Goal: Check status: Check status

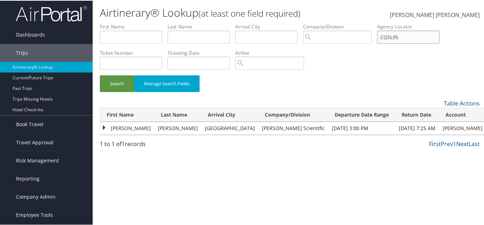
click at [404, 33] on input "CQ5L95" at bounding box center [408, 36] width 62 height 13
paste input "XYPYP"
type input "CXYPYP"
click at [100, 75] on button "Search" at bounding box center [117, 83] width 34 height 17
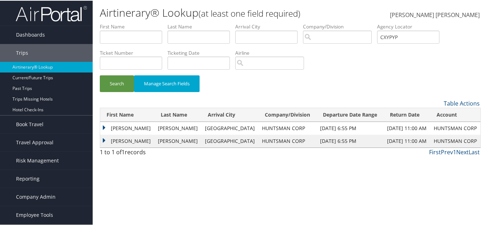
click at [104, 125] on td "RICHARD JOSEPH" at bounding box center [127, 127] width 54 height 13
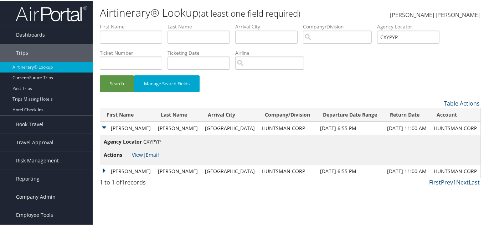
click at [104, 125] on td "RICHARD JOSEPH" at bounding box center [127, 127] width 54 height 13
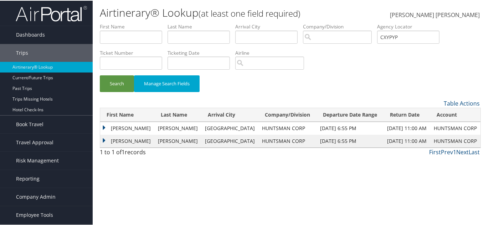
click at [104, 125] on td "RICHARD JOSEPH" at bounding box center [127, 127] width 54 height 13
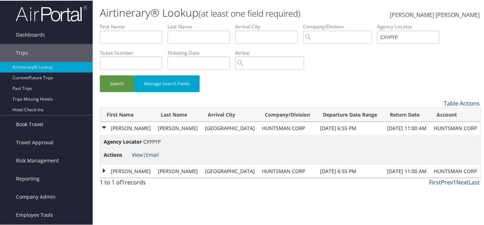
click at [104, 125] on td "RICHARD JOSEPH" at bounding box center [127, 127] width 54 height 13
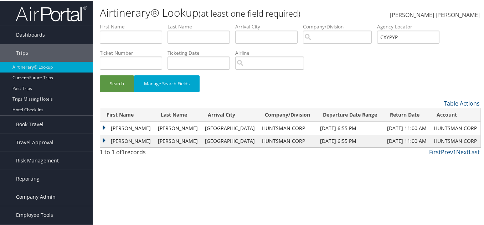
click at [105, 139] on td "RICHARD JOSEPH" at bounding box center [127, 140] width 54 height 13
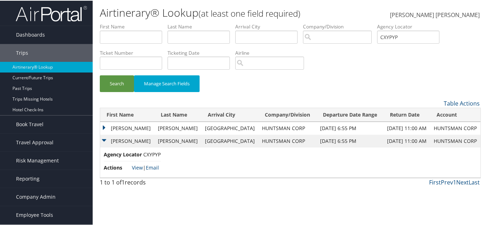
click at [104, 137] on td "RICHARD JOSEPH" at bounding box center [127, 140] width 54 height 13
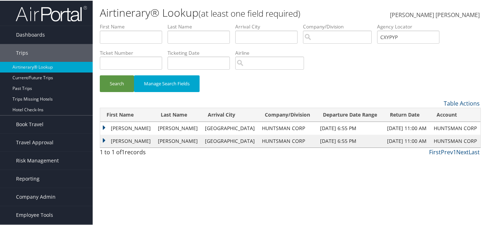
click at [101, 125] on td "RICHARD JOSEPH" at bounding box center [127, 127] width 54 height 13
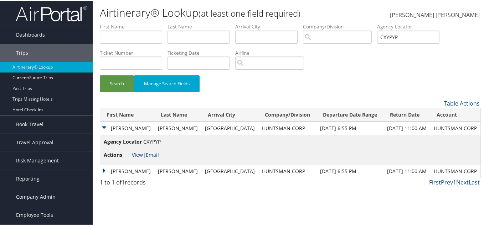
click at [135, 154] on link "View" at bounding box center [137, 154] width 11 height 7
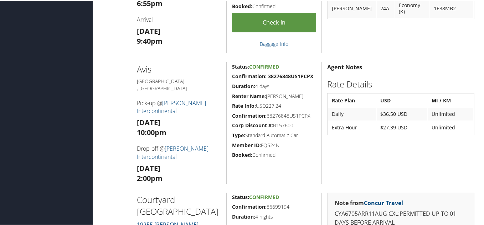
scroll to position [309, 0]
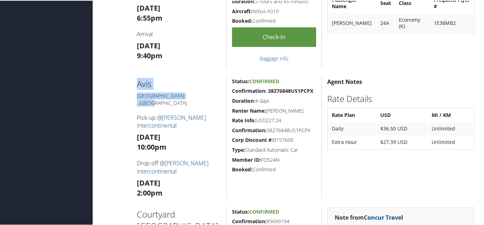
drag, startPoint x: 135, startPoint y: 80, endPoint x: 179, endPoint y: 92, distance: 45.2
click at [179, 92] on div "Avis [GEOGRAPHIC_DATA] , [GEOGRAPHIC_DATA] Pick-up @ [PERSON_NAME] Intercontine…" at bounding box center [178, 137] width 95 height 122
copy div "Avis [GEOGRAPHIC_DATA] , [GEOGRAPHIC_DATA]"
click at [266, 94] on h5 "Confirmation: 38276848US1PCPX" at bounding box center [274, 90] width 84 height 7
drag, startPoint x: 265, startPoint y: 92, endPoint x: 296, endPoint y: 93, distance: 31.0
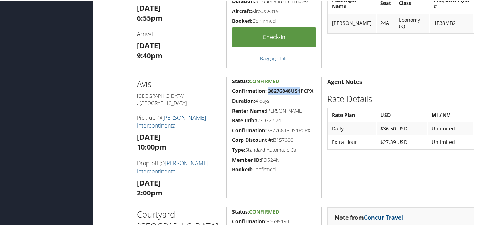
click at [296, 93] on strong "Confirmation: 38276848US1PCPX" at bounding box center [272, 90] width 81 height 7
click at [295, 104] on div "Status: Confirmed Confirmation: 38276848US1PCPX Duration: 4 days Renter Name: R…" at bounding box center [273, 137] width 95 height 122
drag, startPoint x: 263, startPoint y: 92, endPoint x: 276, endPoint y: 93, distance: 12.6
click at [276, 93] on h5 "Confirmation: 38276848US1PCPX" at bounding box center [274, 90] width 84 height 7
click at [277, 93] on h5 "Confirmation: 38276848US1PCPX" at bounding box center [274, 90] width 84 height 7
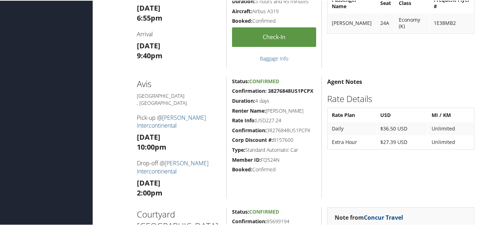
click at [277, 94] on div "Status: Confirmed Confirmation: 38276848US1PCPX Duration: 4 days Renter Name: R…" at bounding box center [273, 137] width 95 height 122
drag, startPoint x: 264, startPoint y: 90, endPoint x: 295, endPoint y: 93, distance: 31.5
click at [295, 93] on h5 "Confirmation: 38276848US1PCPX" at bounding box center [274, 90] width 84 height 7
click at [285, 100] on h5 "Duration: 4 days" at bounding box center [274, 100] width 84 height 7
drag, startPoint x: 263, startPoint y: 91, endPoint x: 312, endPoint y: 90, distance: 49.1
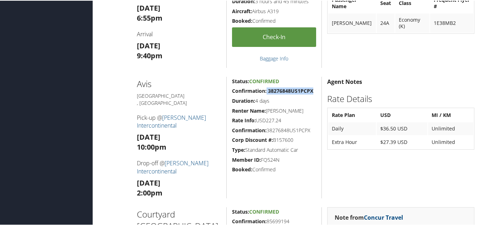
click at [312, 90] on h5 "Confirmation: 38276848US1PCPX" at bounding box center [274, 90] width 84 height 7
click at [313, 92] on h5 "Confirmation: 38276848US1PCPX" at bounding box center [274, 90] width 84 height 7
drag, startPoint x: 313, startPoint y: 92, endPoint x: 270, endPoint y: 92, distance: 43.4
click at [270, 92] on h5 "Confirmation: 38276848US1PCPX" at bounding box center [274, 90] width 84 height 7
click at [275, 100] on h5 "Duration: 4 days" at bounding box center [274, 100] width 84 height 7
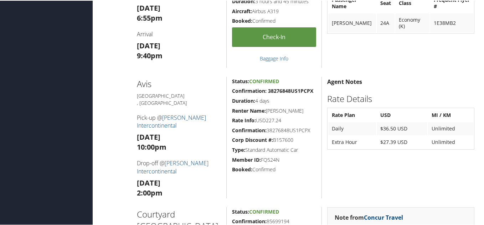
click at [276, 100] on h5 "Duration: 4 days" at bounding box center [274, 100] width 84 height 7
drag, startPoint x: 126, startPoint y: 80, endPoint x: 305, endPoint y: 177, distance: 203.1
click at [305, 177] on div "Avis Houston , TX Pick-up @ George Bush Intercontinental Sun 10 Aug 10:00pm Dro…" at bounding box center [290, 137] width 380 height 122
click at [380, 63] on div "Note from Concur Travel Seat Information Passenger Name Seat Class Frequent Fly…" at bounding box center [400, 9] width 158 height 118
drag, startPoint x: 297, startPoint y: 92, endPoint x: 263, endPoint y: 94, distance: 33.6
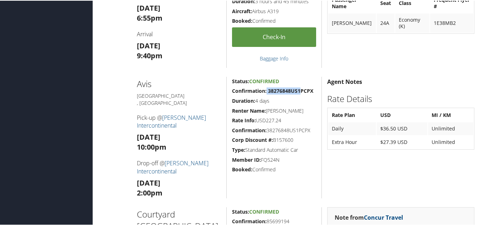
click at [263, 94] on h5 "Confirmation: 38276848US1PCPX" at bounding box center [274, 90] width 84 height 7
click at [282, 101] on h5 "Duration: 4 days" at bounding box center [274, 100] width 84 height 7
drag, startPoint x: 296, startPoint y: 91, endPoint x: 265, endPoint y: 94, distance: 30.8
click at [265, 94] on h5 "Confirmation: 38276848US1PCPX" at bounding box center [274, 90] width 84 height 7
click at [298, 124] on h5 "Rate Info: USD227.24" at bounding box center [274, 119] width 84 height 7
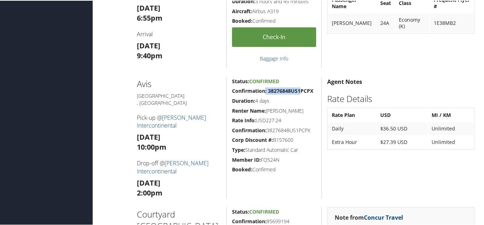
drag, startPoint x: 297, startPoint y: 90, endPoint x: 263, endPoint y: 93, distance: 33.9
click at [263, 93] on strong "Confirmation: 38276848US1PCPX" at bounding box center [272, 90] width 81 height 7
click at [266, 95] on div "Status: Confirmed Confirmation: 38276848US1PCPX Duration: 4 days Renter Name: R…" at bounding box center [273, 137] width 95 height 122
drag, startPoint x: 265, startPoint y: 90, endPoint x: 297, endPoint y: 91, distance: 31.7
click at [297, 91] on strong "Confirmation: 38276848US1PCPX" at bounding box center [272, 90] width 81 height 7
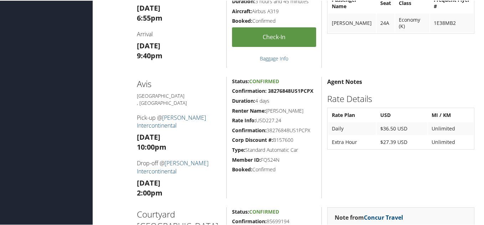
click at [306, 94] on div "Status: Confirmed Confirmation: 38276848US1PCPX Duration: 4 days Renter Name: R…" at bounding box center [273, 137] width 95 height 122
drag, startPoint x: 296, startPoint y: 90, endPoint x: 266, endPoint y: 92, distance: 29.9
click at [266, 92] on strong "Confirmation: 38276848US1PCPX" at bounding box center [272, 90] width 81 height 7
click at [293, 109] on h5 "Renter Name: RICHARDJOSEPH GODDARD" at bounding box center [274, 110] width 84 height 7
drag, startPoint x: 255, startPoint y: 100, endPoint x: 269, endPoint y: 100, distance: 14.2
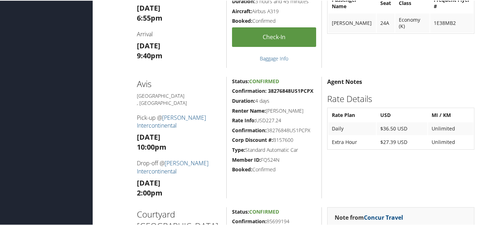
click at [269, 100] on h5 "Duration: 4 days" at bounding box center [274, 100] width 84 height 7
drag, startPoint x: 265, startPoint y: 90, endPoint x: 293, endPoint y: 92, distance: 28.9
click at [293, 92] on strong "Confirmation: 38276848US1PCPX" at bounding box center [272, 90] width 81 height 7
click at [297, 99] on h5 "Duration: 4 days" at bounding box center [274, 100] width 84 height 7
drag, startPoint x: 264, startPoint y: 90, endPoint x: 296, endPoint y: 91, distance: 32.1
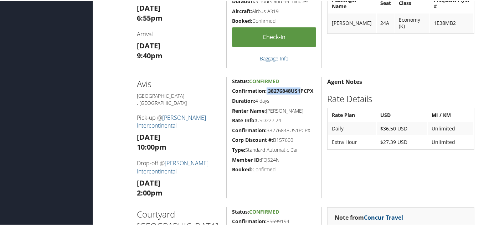
click at [296, 91] on strong "Confirmation: 38276848US1PCPX" at bounding box center [272, 90] width 81 height 7
click at [384, 63] on div "Note from Concur Travel Seat Information Passenger Name Seat Class Frequent Fly…" at bounding box center [400, 9] width 158 height 118
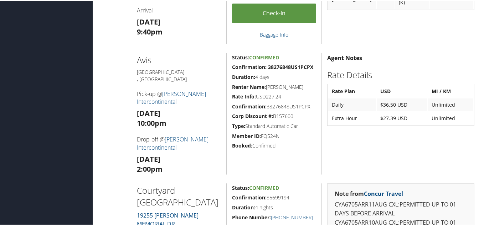
scroll to position [332, 0]
drag, startPoint x: 268, startPoint y: 150, endPoint x: 229, endPoint y: 55, distance: 102.8
click at [229, 55] on div "Status: Confirmed Confirmation: 38276848US1PCPX Duration: 4 days Renter Name: R…" at bounding box center [273, 114] width 95 height 122
click at [299, 149] on h5 "Booked: Confirmed" at bounding box center [274, 145] width 84 height 7
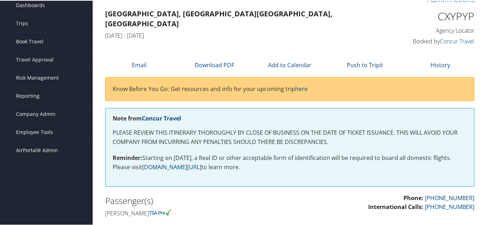
scroll to position [0, 0]
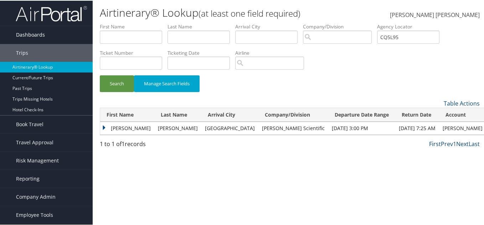
click at [32, 32] on span "Dashboards" at bounding box center [30, 34] width 29 height 18
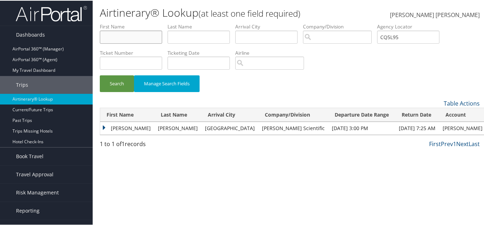
click at [132, 35] on input "text" at bounding box center [131, 36] width 62 height 13
paste input "Miikelle Mitchell"
click at [129, 37] on input "Miikelle Mitchell" at bounding box center [131, 36] width 62 height 13
type input "Miikelle Mitchell"
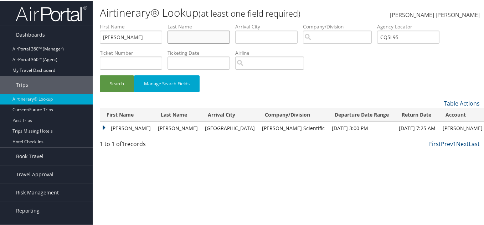
click at [209, 35] on input "text" at bounding box center [198, 36] width 62 height 13
paste input "[PERSON_NAME]"
type input "[PERSON_NAME]"
click at [107, 36] on input "Miikelle Mitchell" at bounding box center [131, 36] width 62 height 13
type input "Mikelle Mitchell"
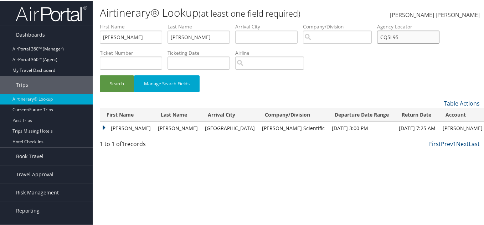
drag, startPoint x: 423, startPoint y: 31, endPoint x: 317, endPoint y: 30, distance: 105.8
click at [318, 22] on ul "First Name Mikelle Mitchell Last Name Mitchell Departure City Arrival City Comp…" at bounding box center [290, 22] width 380 height 0
click at [129, 84] on button "Search" at bounding box center [117, 83] width 34 height 17
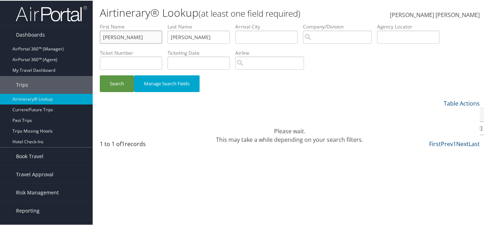
click at [129, 33] on input "Mikelle Mitchell" at bounding box center [131, 36] width 62 height 13
click at [130, 34] on input "Mikelle Mitchell" at bounding box center [131, 36] width 62 height 13
type input "[PERSON_NAME]"
click at [110, 85] on button "Search" at bounding box center [117, 83] width 34 height 17
click at [39, 32] on span "Dashboards" at bounding box center [30, 34] width 29 height 18
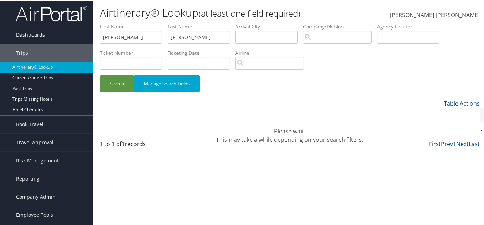
click at [38, 34] on span "Dashboards" at bounding box center [30, 34] width 29 height 18
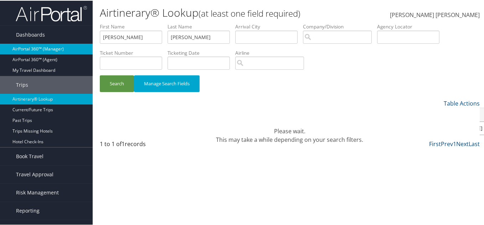
click at [35, 47] on link "AirPortal 360™ (Manager)" at bounding box center [46, 48] width 93 height 11
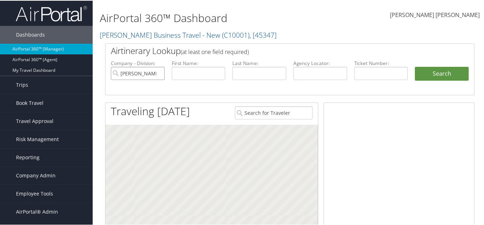
click at [157, 73] on input "[PERSON_NAME] Business Travel - New" at bounding box center [138, 72] width 54 height 13
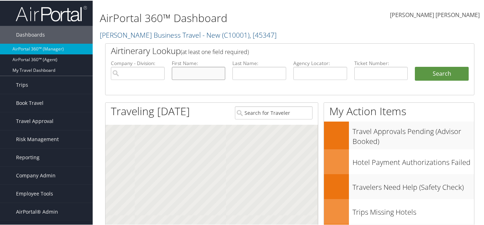
click at [184, 74] on input "text" at bounding box center [199, 72] width 54 height 13
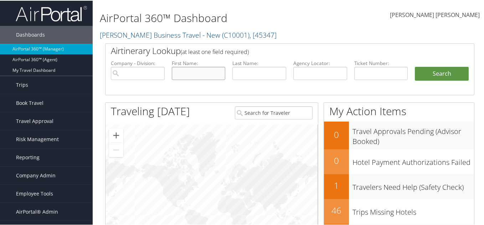
click at [208, 77] on input "text" at bounding box center [199, 72] width 54 height 13
paste input "[PERSON_NAME]"
type input "[PERSON_NAME]"
click at [263, 73] on input "text" at bounding box center [259, 72] width 54 height 13
click at [241, 69] on input "text" at bounding box center [259, 72] width 54 height 13
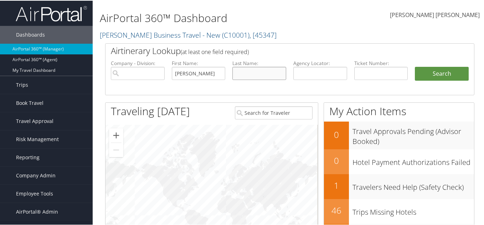
paste input "[PERSON_NAME]"
type input "[PERSON_NAME]"
click at [428, 74] on button "Search" at bounding box center [441, 73] width 54 height 14
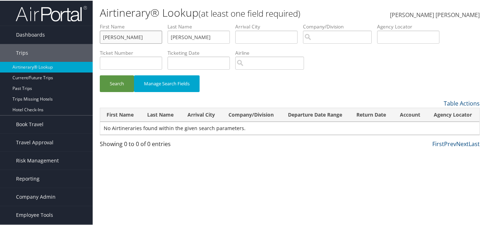
click at [107, 35] on input "[PERSON_NAME]" at bounding box center [131, 36] width 62 height 13
type input "Miikelle"
click at [121, 87] on button "Search" at bounding box center [117, 83] width 34 height 17
